Goal: Information Seeking & Learning: Learn about a topic

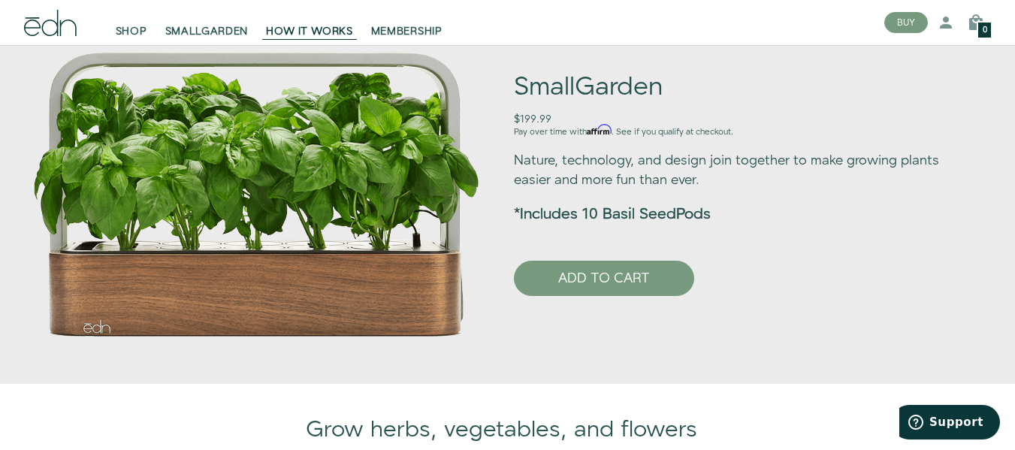
scroll to position [519, 0]
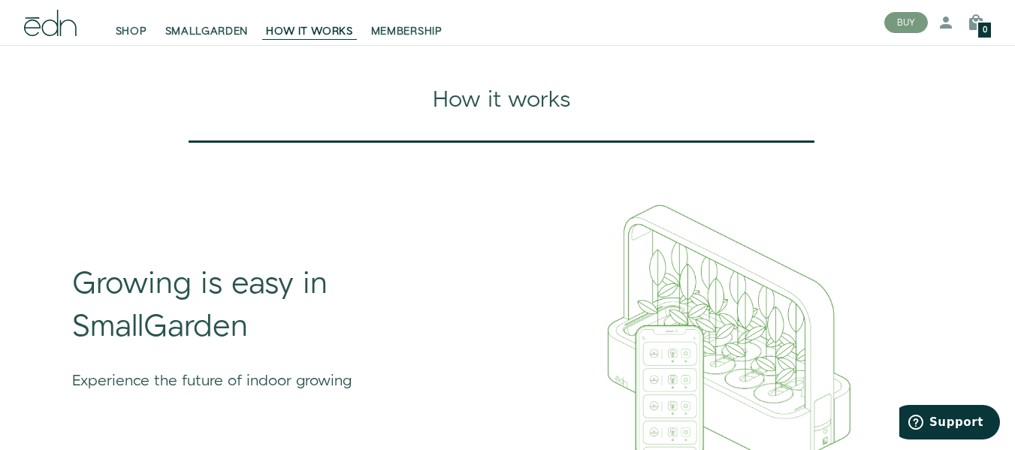
click at [147, 116] on div "How it works" at bounding box center [501, 100] width 895 height 32
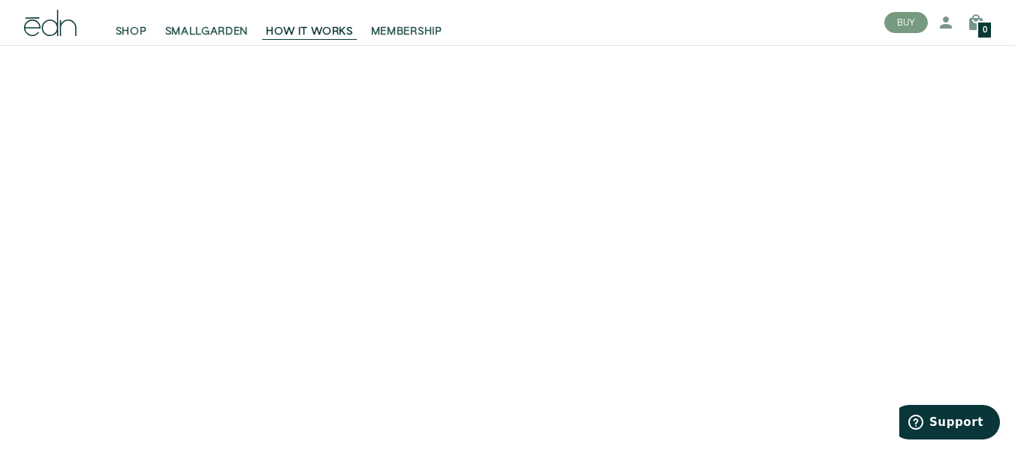
scroll to position [0, 0]
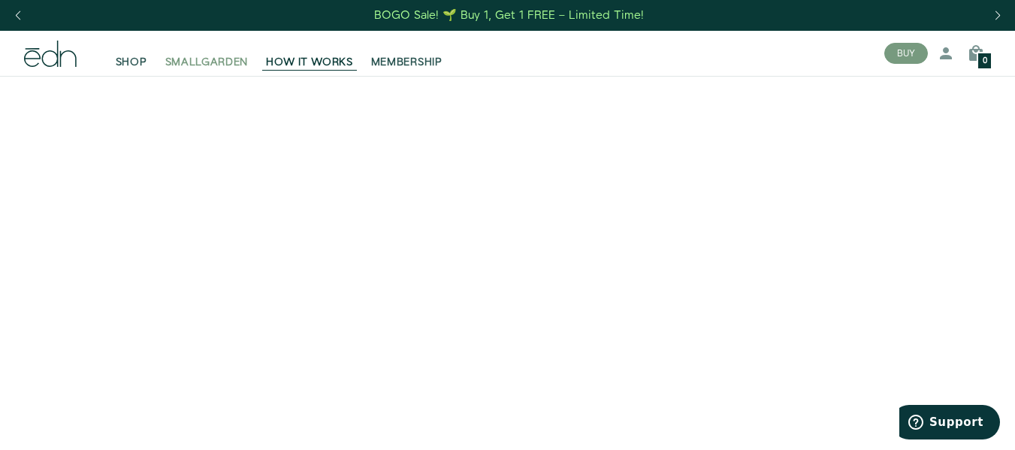
click at [206, 60] on span "SMALLGARDEN" at bounding box center [206, 62] width 83 height 15
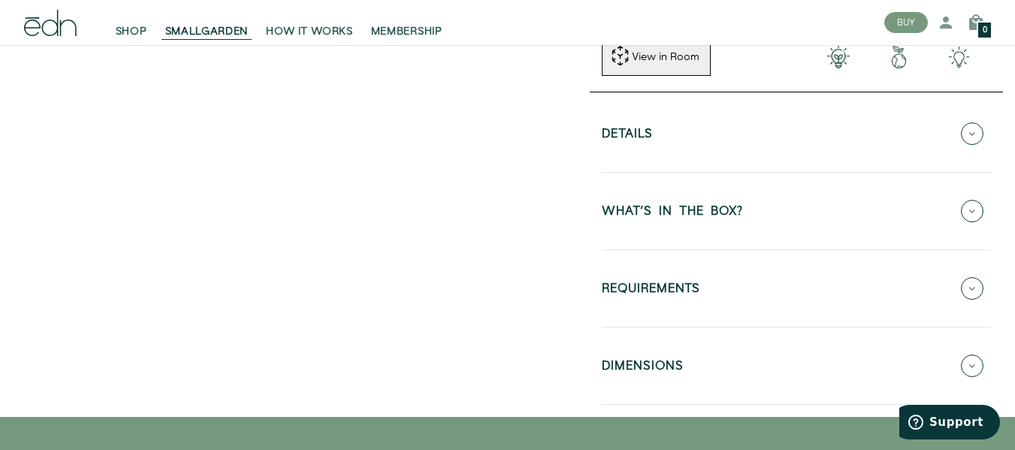
scroll to position [313, 0]
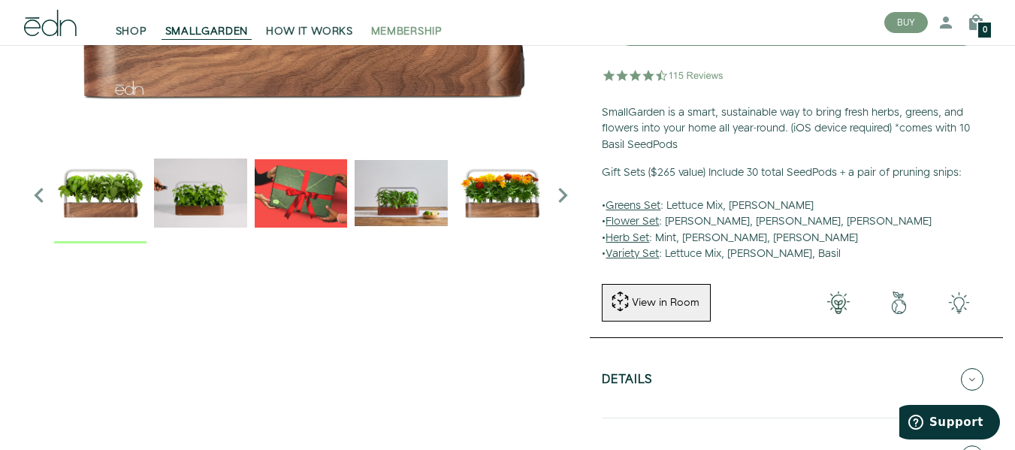
click at [399, 39] on div "SHOP SMALLGARDEN HOW IT WORKS MEMBERSHIP" at bounding box center [442, 22] width 860 height 45
click at [294, 33] on span "HOW IT WORKS" at bounding box center [309, 31] width 86 height 15
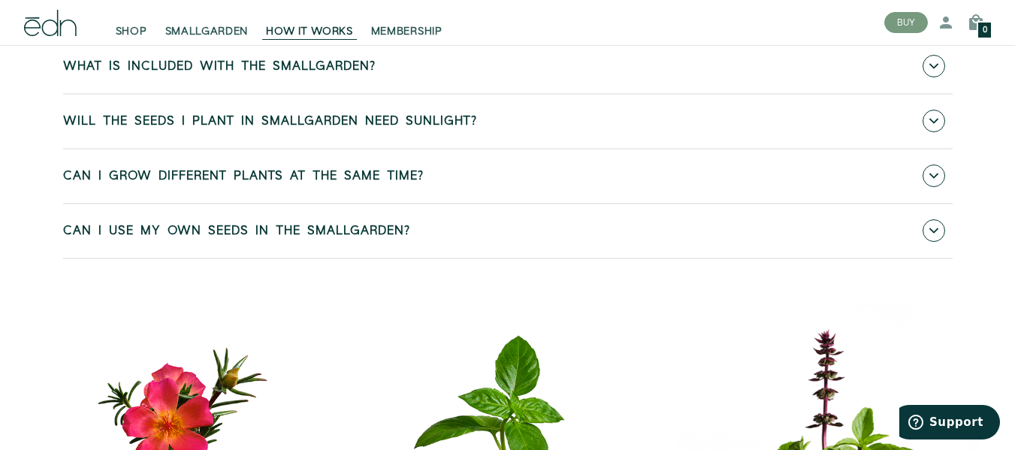
scroll to position [6087, 0]
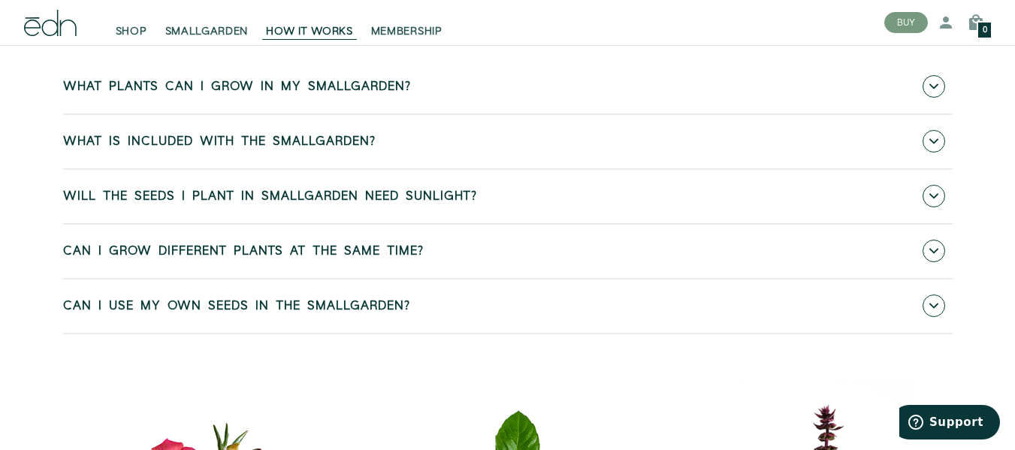
click at [936, 91] on icon at bounding box center [934, 86] width 9 height 9
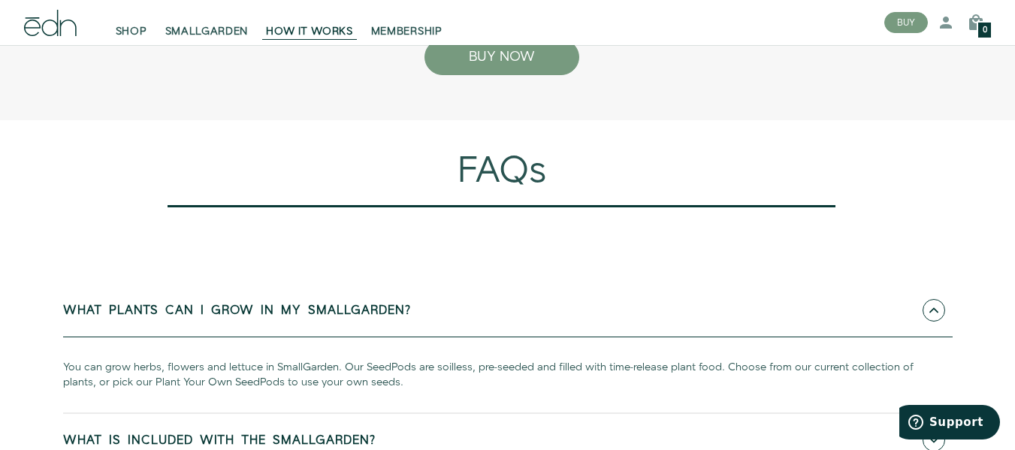
scroll to position [5862, 0]
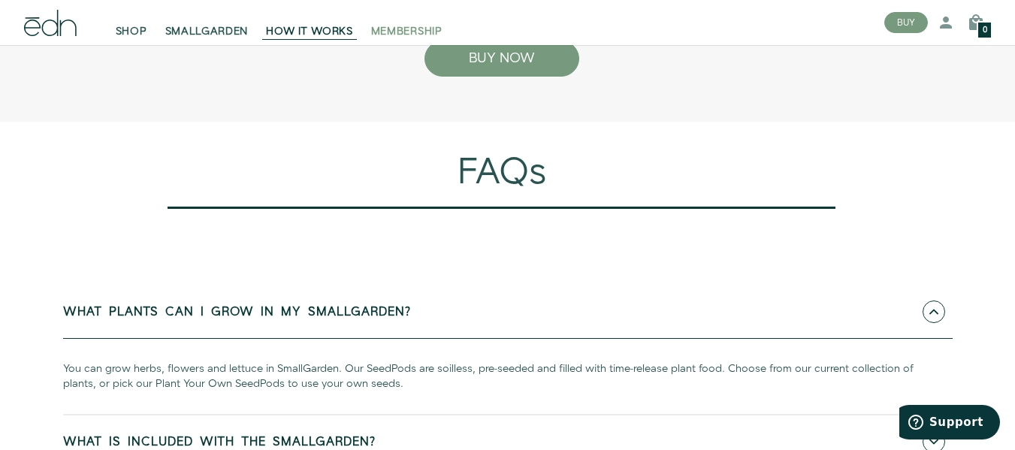
click at [405, 31] on span "MEMBERSHIP" at bounding box center [406, 31] width 71 height 15
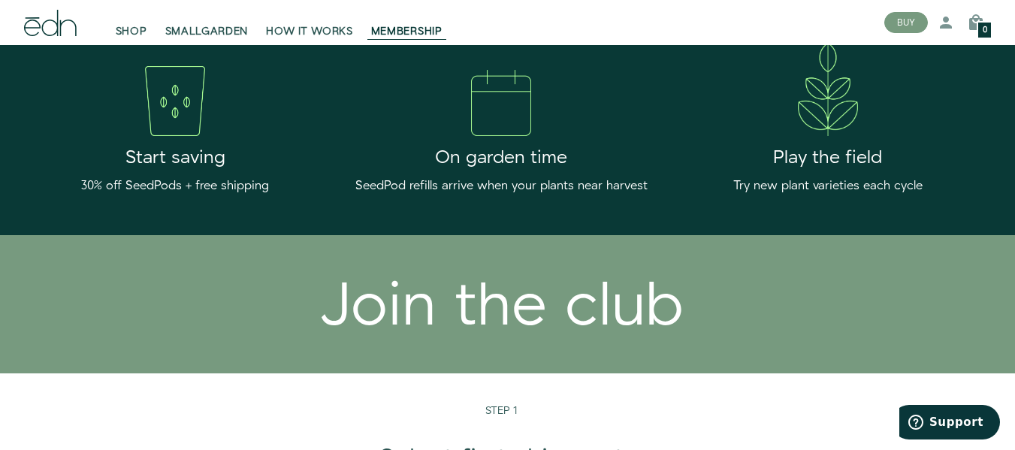
scroll to position [1278, 0]
